Goal: Information Seeking & Learning: Check status

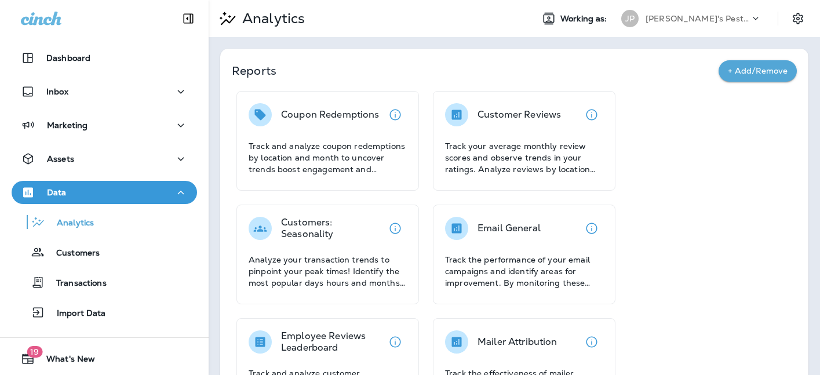
click at [708, 23] on div "[PERSON_NAME]'s Pest Control - [GEOGRAPHIC_DATA]" at bounding box center [698, 18] width 104 height 17
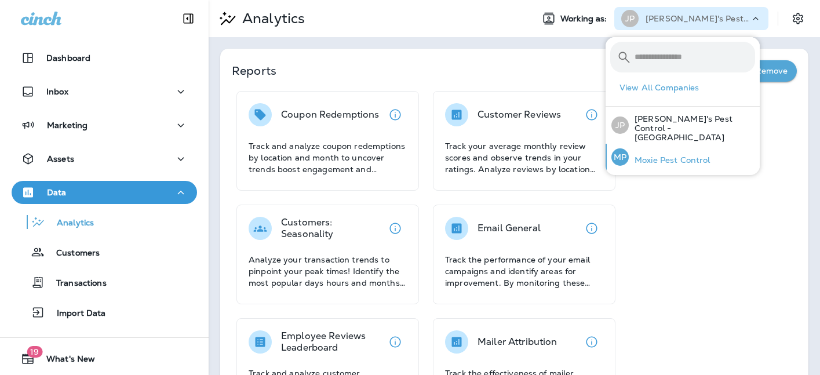
click at [654, 155] on p "Moxie Pest Control" at bounding box center [670, 159] width 82 height 9
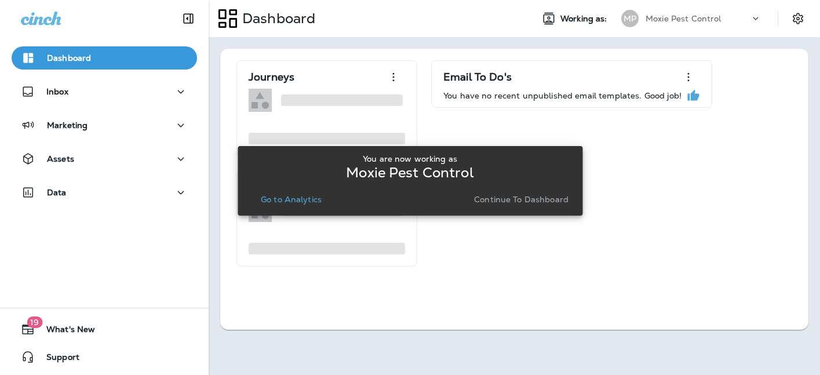
click at [518, 200] on p "Continue to Dashboard" at bounding box center [521, 199] width 94 height 9
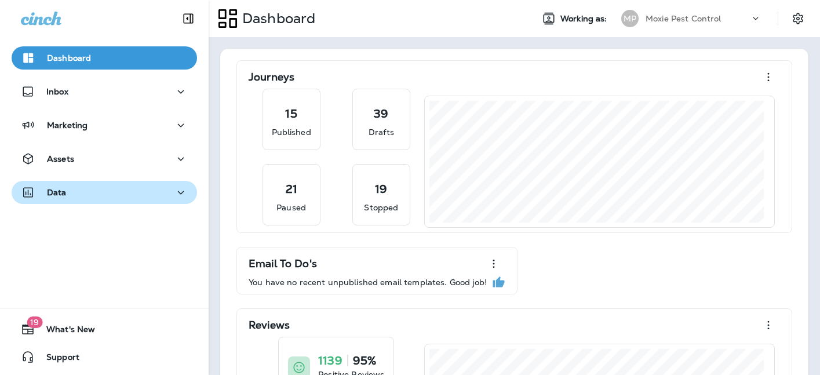
click at [83, 195] on div "Data" at bounding box center [104, 192] width 167 height 14
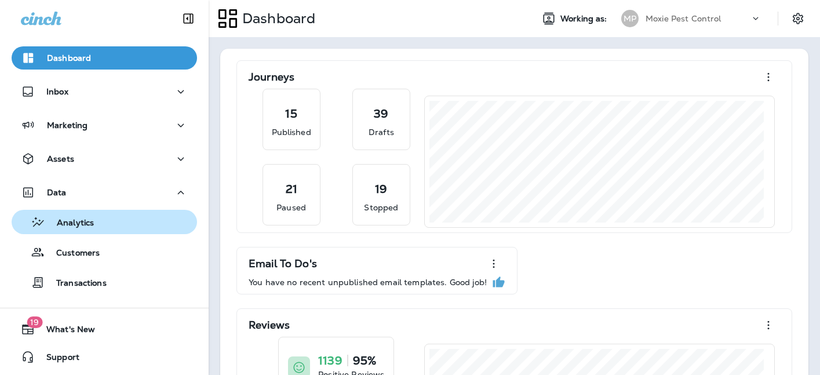
click at [152, 229] on div "Analytics" at bounding box center [104, 221] width 176 height 17
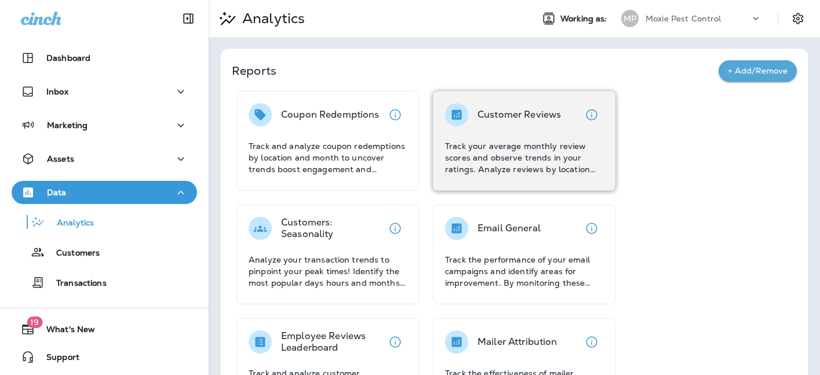
click at [524, 122] on div "Customer Reviews" at bounding box center [519, 114] width 83 height 23
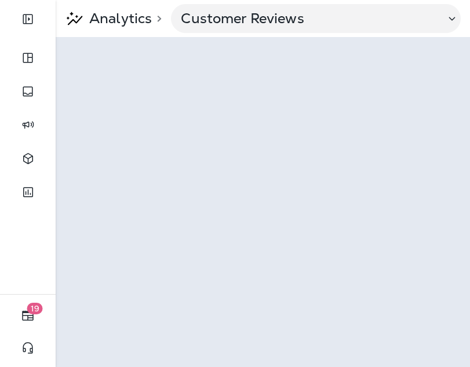
scroll to position [0, 288]
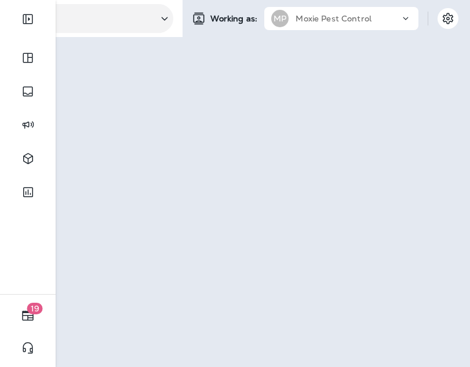
click at [370, 17] on p "Moxie Pest Control" at bounding box center [334, 18] width 76 height 9
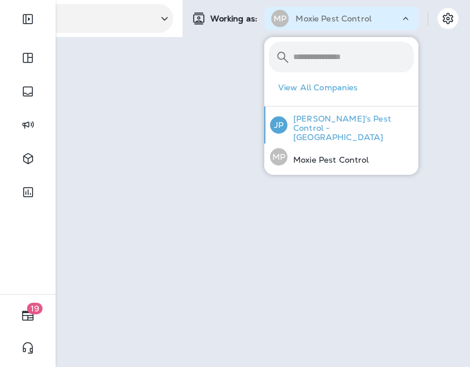
click at [352, 124] on p "[PERSON_NAME]'s Pest Control - [GEOGRAPHIC_DATA]" at bounding box center [350, 128] width 126 height 28
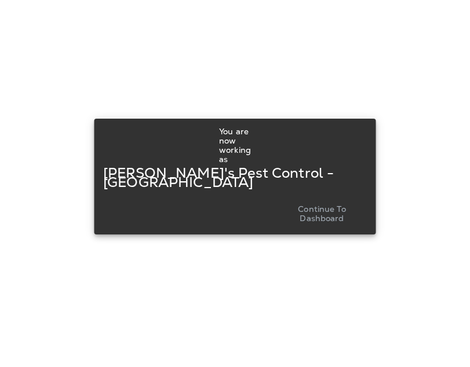
click at [329, 223] on div "You are now working as [PERSON_NAME]'s Pest Control - [GEOGRAPHIC_DATA] Continu…" at bounding box center [235, 176] width 264 height 109
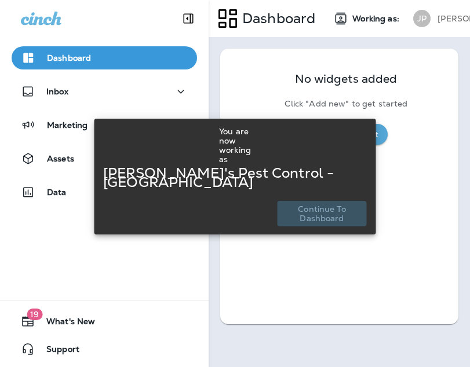
click at [325, 207] on p "Continue to Dashboard" at bounding box center [322, 214] width 81 height 19
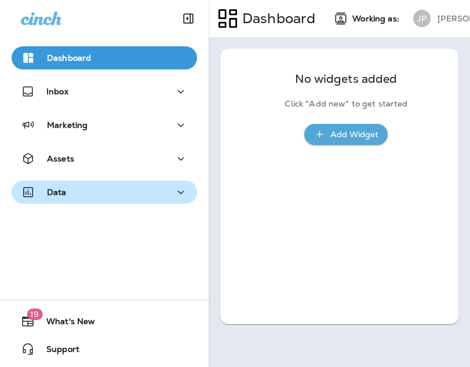
click at [136, 196] on div "Data" at bounding box center [104, 192] width 167 height 14
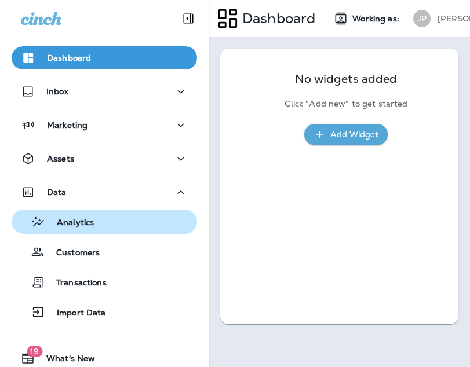
click at [114, 227] on div "Analytics" at bounding box center [104, 221] width 176 height 17
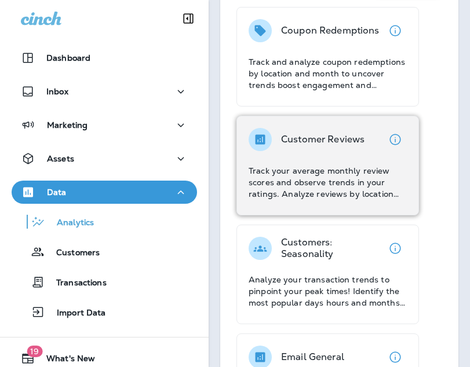
scroll to position [88, 0]
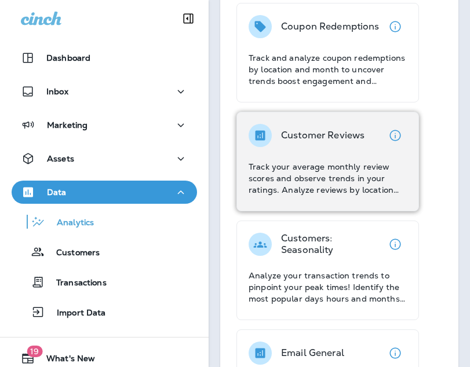
click at [318, 165] on p "Track your average monthly review scores and observe trends in your ratings. An…" at bounding box center [328, 178] width 158 height 35
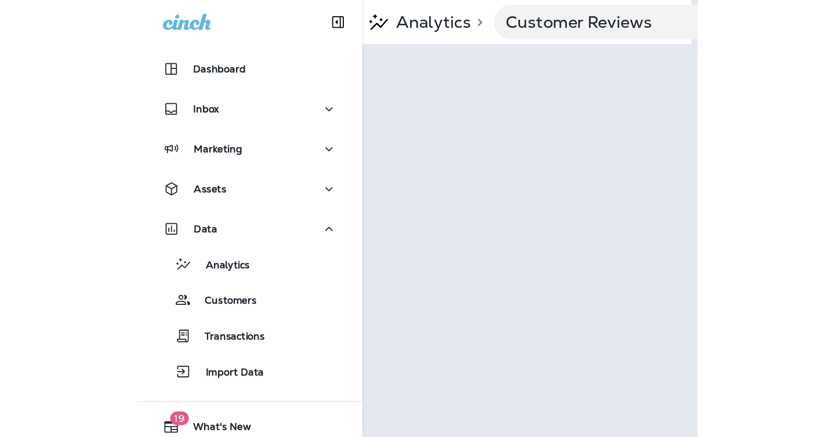
scroll to position [0, 2]
